Goal: Task Accomplishment & Management: Manage account settings

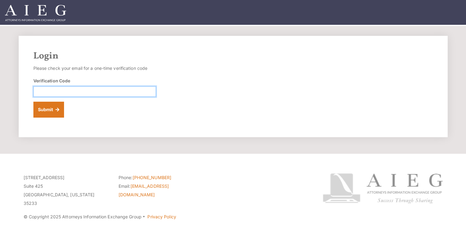
click at [114, 91] on input "Verification Code" at bounding box center [94, 91] width 123 height 10
click at [109, 92] on input "Verification Code" at bounding box center [94, 91] width 123 height 10
click at [94, 93] on input "Verification Code" at bounding box center [94, 91] width 123 height 10
click at [202, 83] on div "Login Please check your email for a one-time verification code Verification Cod…" at bounding box center [233, 86] width 429 height 101
click at [87, 92] on input "Verification Code" at bounding box center [94, 91] width 123 height 10
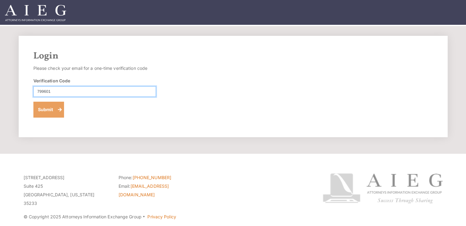
type input "799601"
click at [53, 110] on button "Submit" at bounding box center [48, 110] width 31 height 16
click at [36, 115] on button "Submit" at bounding box center [48, 110] width 31 height 16
